Goal: Task Accomplishment & Management: Use online tool/utility

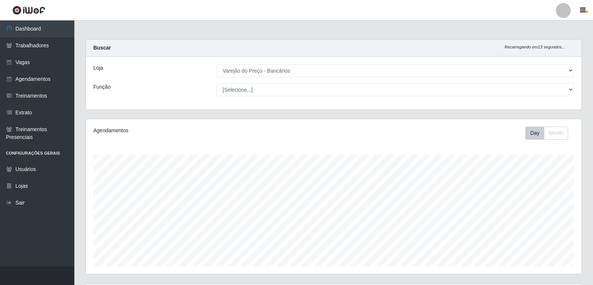
select select "157"
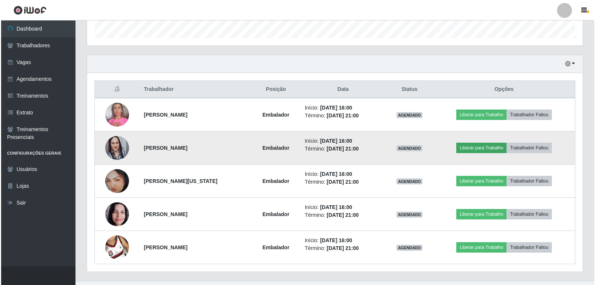
scroll to position [243, 0]
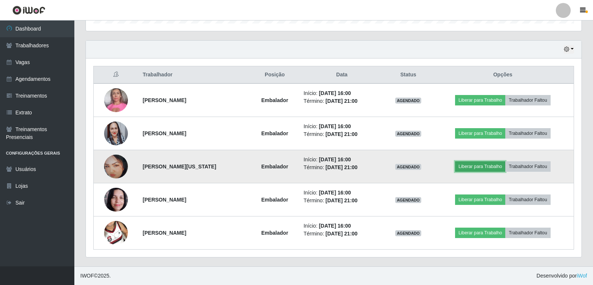
click at [483, 170] on button "Liberar para Trabalho" at bounding box center [480, 166] width 50 height 10
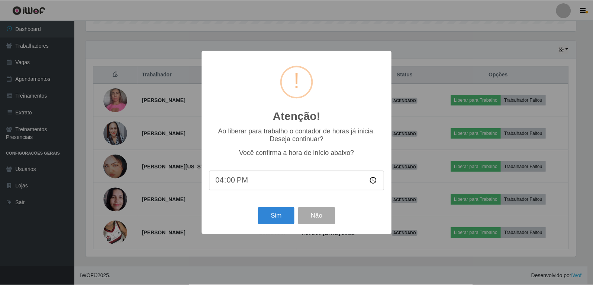
scroll to position [154, 492]
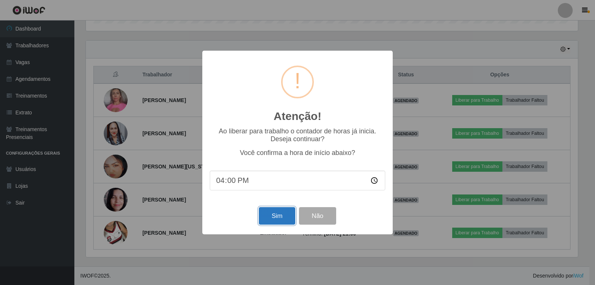
click at [285, 220] on button "Sim" at bounding box center [277, 215] width 36 height 17
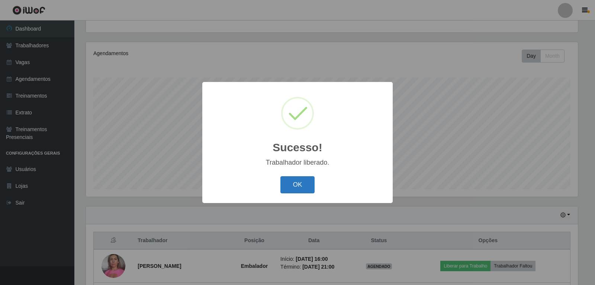
click at [292, 184] on button "OK" at bounding box center [298, 184] width 35 height 17
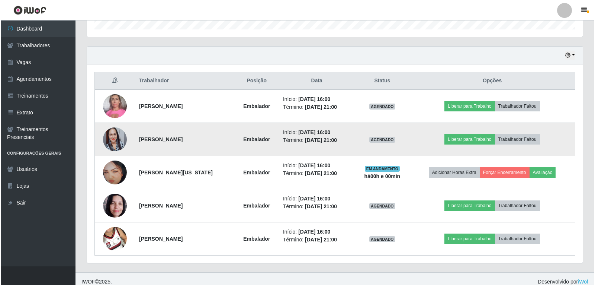
scroll to position [243, 0]
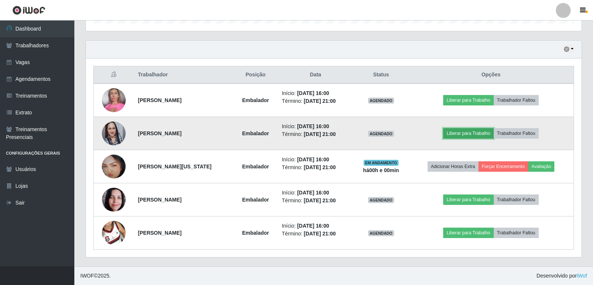
click at [471, 130] on button "Liberar para Trabalho" at bounding box center [468, 133] width 50 height 10
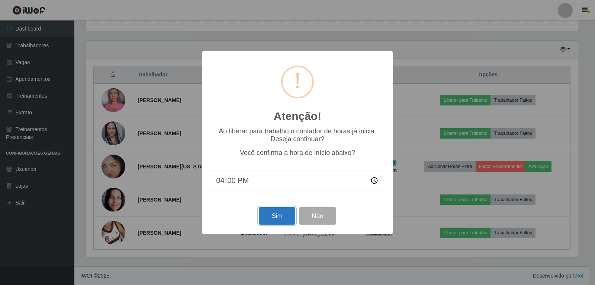
click at [272, 224] on button "Sim" at bounding box center [277, 215] width 36 height 17
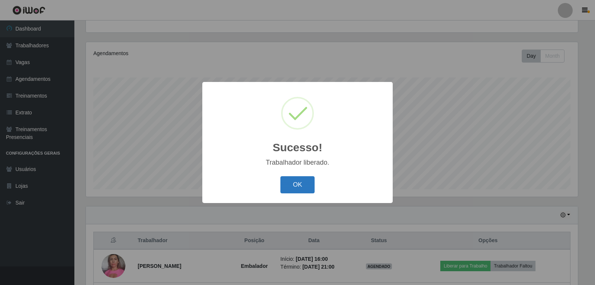
click at [310, 179] on button "OK" at bounding box center [298, 184] width 35 height 17
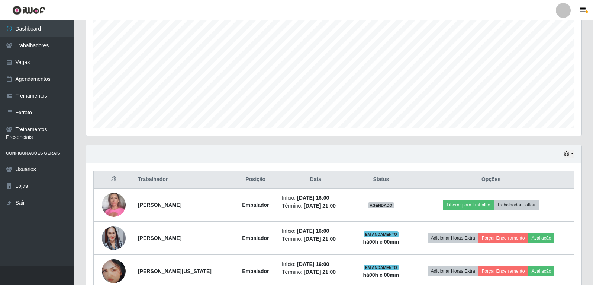
scroll to position [151, 0]
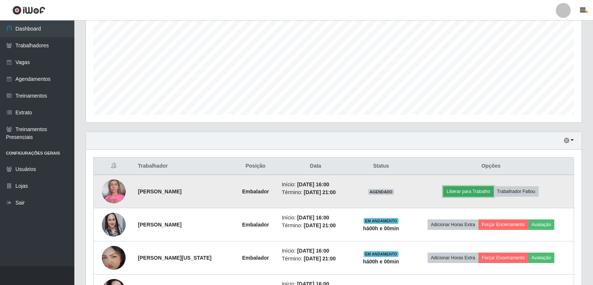
click at [462, 189] on button "Liberar para Trabalho" at bounding box center [468, 191] width 50 height 10
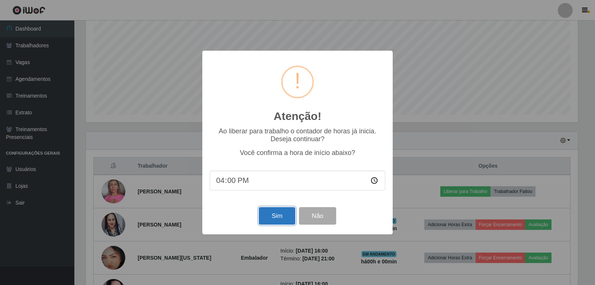
click at [270, 215] on button "Sim" at bounding box center [277, 215] width 36 height 17
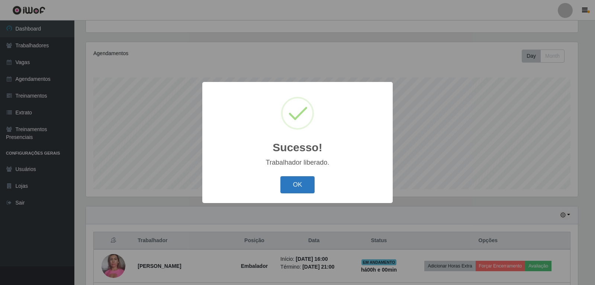
click at [307, 189] on button "OK" at bounding box center [298, 184] width 35 height 17
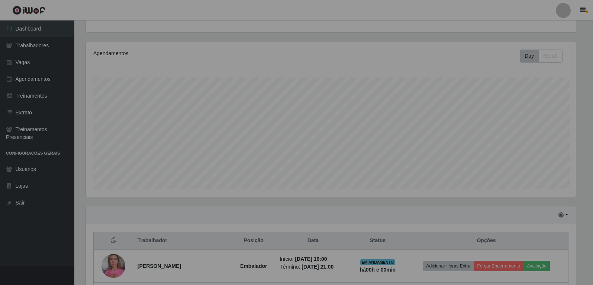
scroll to position [0, 0]
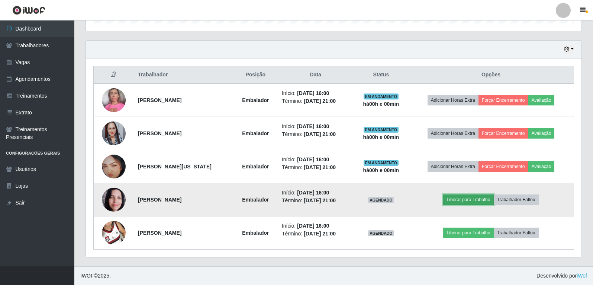
click at [490, 195] on button "Liberar para Trabalho" at bounding box center [468, 199] width 50 height 10
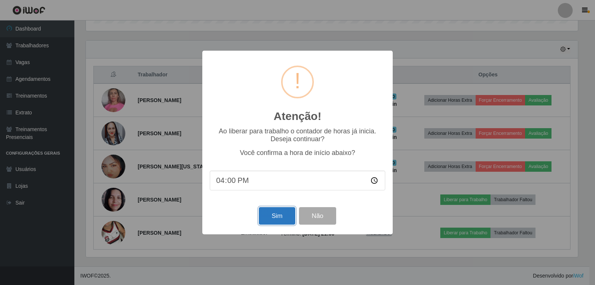
click at [275, 215] on button "Sim" at bounding box center [277, 215] width 36 height 17
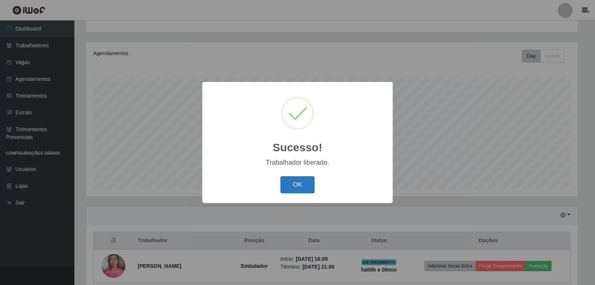
click at [289, 184] on button "OK" at bounding box center [298, 184] width 35 height 17
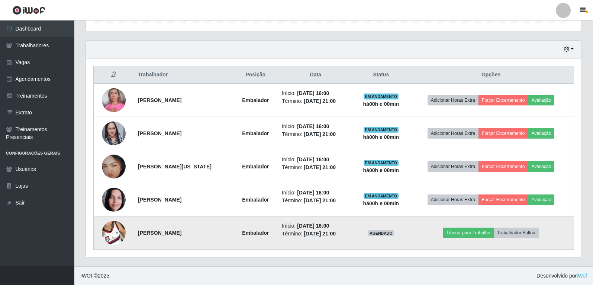
click at [120, 235] on img at bounding box center [114, 232] width 24 height 42
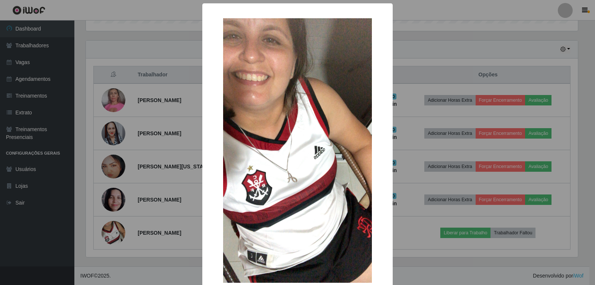
click at [110, 230] on div "× OK Cancel" at bounding box center [297, 142] width 595 height 285
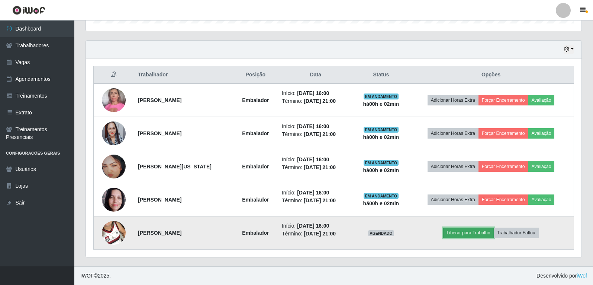
click at [493, 232] on button "Liberar para Trabalho" at bounding box center [468, 232] width 50 height 10
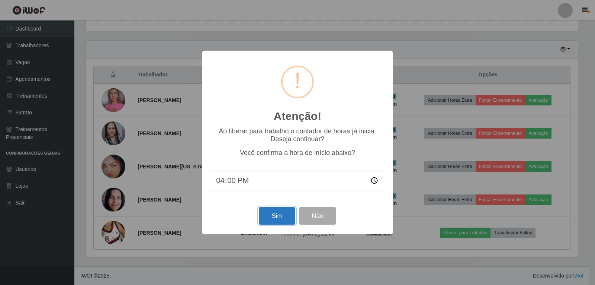
click at [282, 218] on button "Sim" at bounding box center [277, 215] width 36 height 17
